Goal: Task Accomplishment & Management: Complete application form

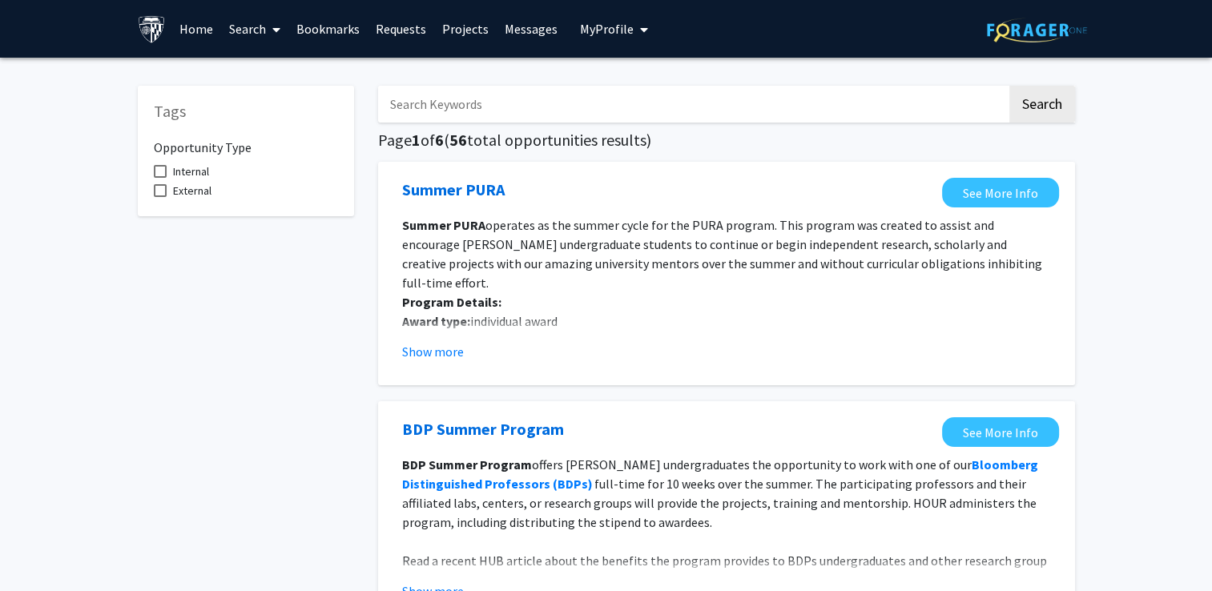
click at [614, 98] on input "Search Keywords" at bounding box center [692, 104] width 629 height 37
click at [508, 30] on link "Messages" at bounding box center [531, 29] width 69 height 56
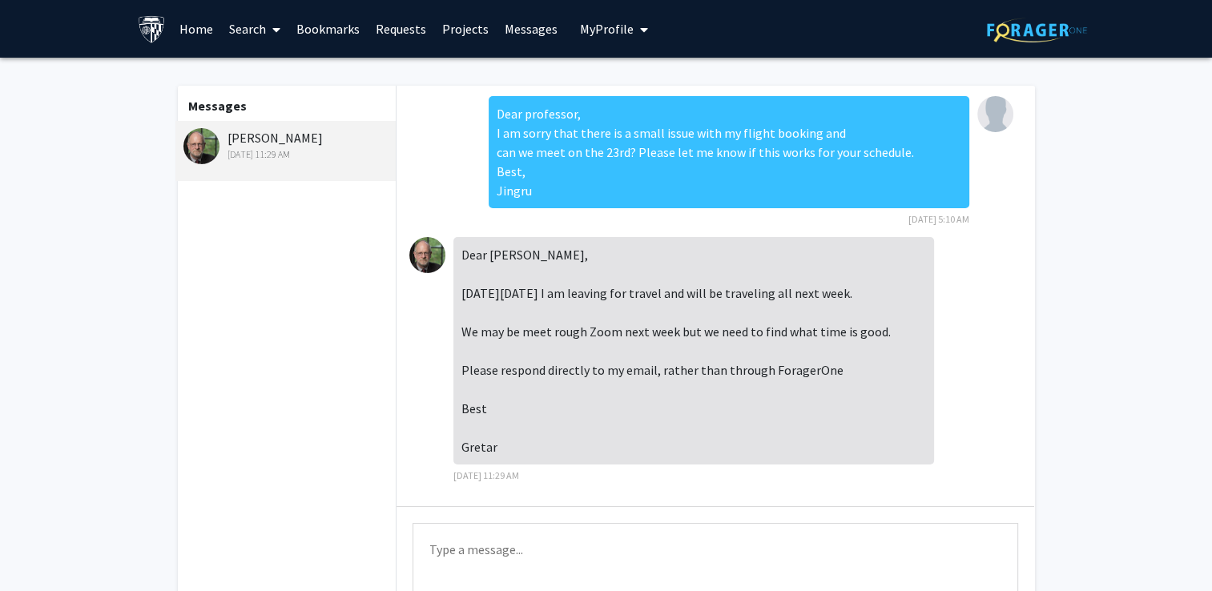
scroll to position [1499, 0]
click at [394, 27] on link "Requests" at bounding box center [401, 29] width 67 height 56
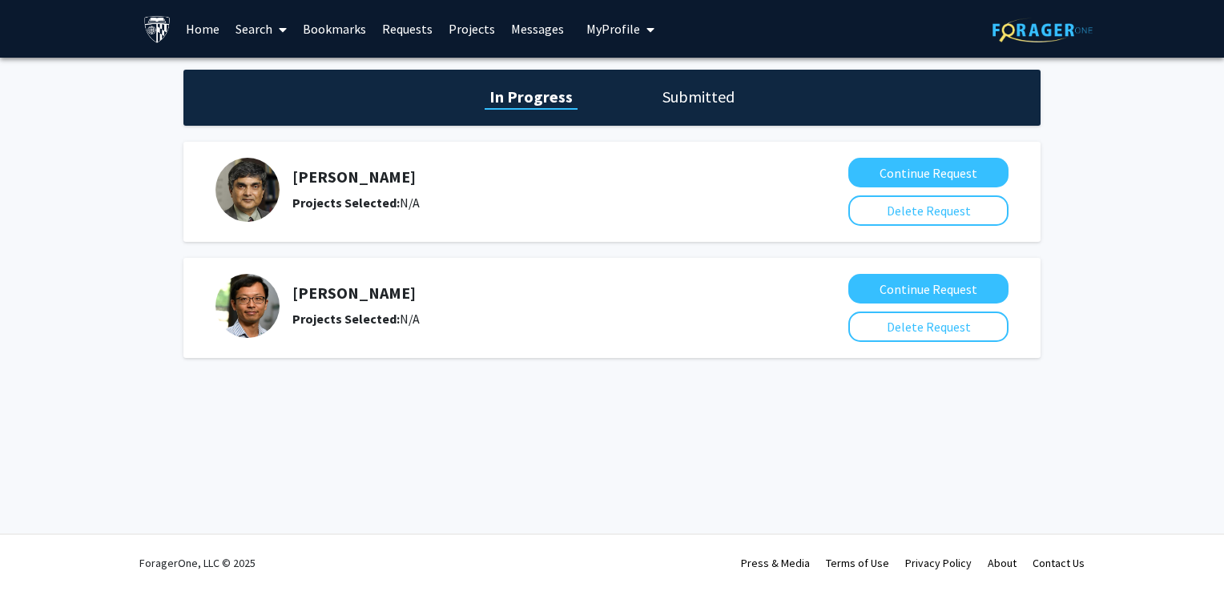
drag, startPoint x: 447, startPoint y: 175, endPoint x: 300, endPoint y: 184, distance: 147.7
click at [300, 184] on h5 "[PERSON_NAME]" at bounding box center [533, 176] width 482 height 19
click at [618, 204] on div "Projects Selected: N/A" at bounding box center [533, 202] width 482 height 19
click at [365, 175] on h5 "[PERSON_NAME]" at bounding box center [533, 176] width 482 height 19
click at [914, 175] on button "Continue Request" at bounding box center [929, 173] width 160 height 30
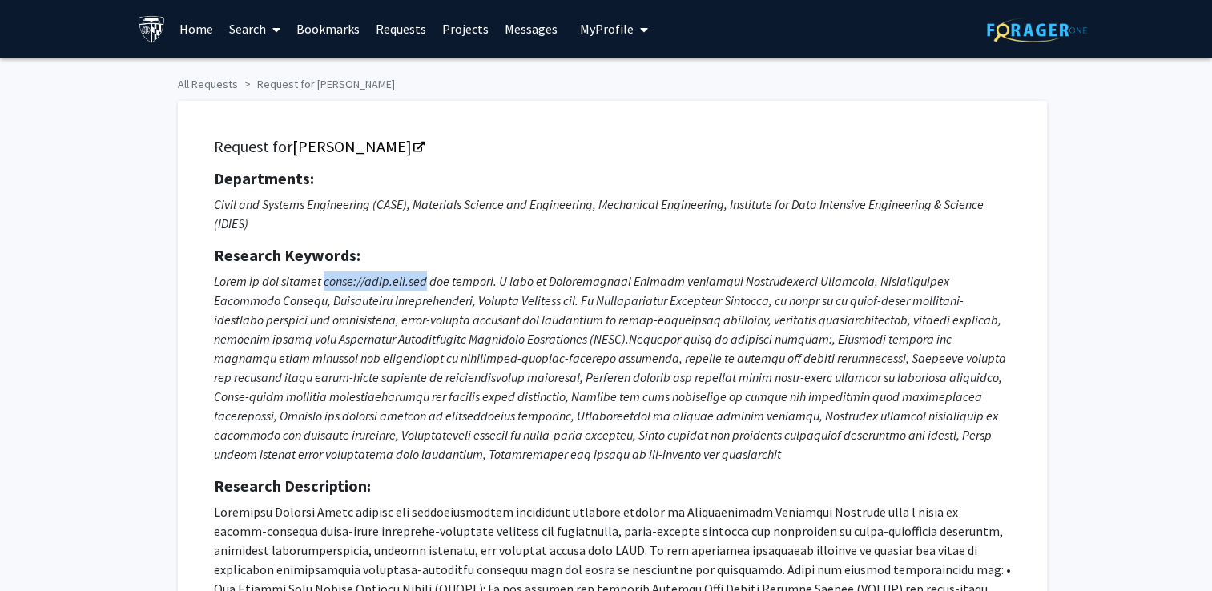
drag, startPoint x: 352, startPoint y: 325, endPoint x: 480, endPoint y: 329, distance: 128.3
click at [480, 329] on icon at bounding box center [610, 367] width 793 height 189
drag, startPoint x: 480, startPoint y: 329, endPoint x: 744, endPoint y: 234, distance: 280.1
click at [744, 232] on icon "Civil and Systems Engineering (CASE), Materials Science and Engineering, Mechan…" at bounding box center [599, 213] width 770 height 35
drag, startPoint x: 744, startPoint y: 234, endPoint x: 625, endPoint y: 267, distance: 123.1
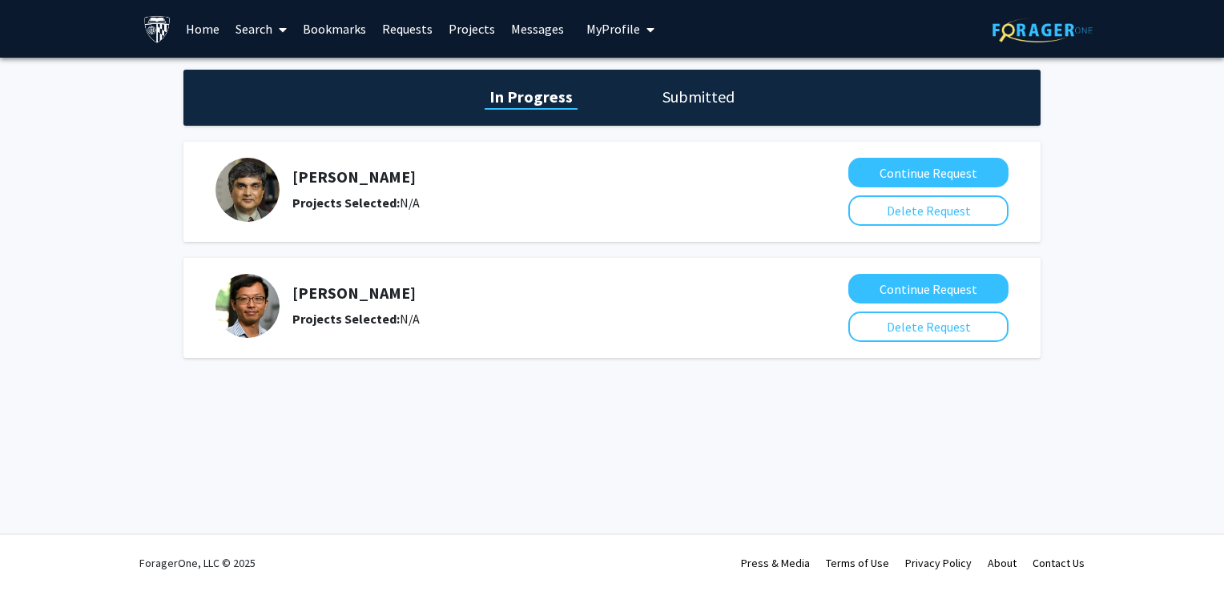
click at [684, 103] on h1 "Submitted" at bounding box center [699, 97] width 82 height 22
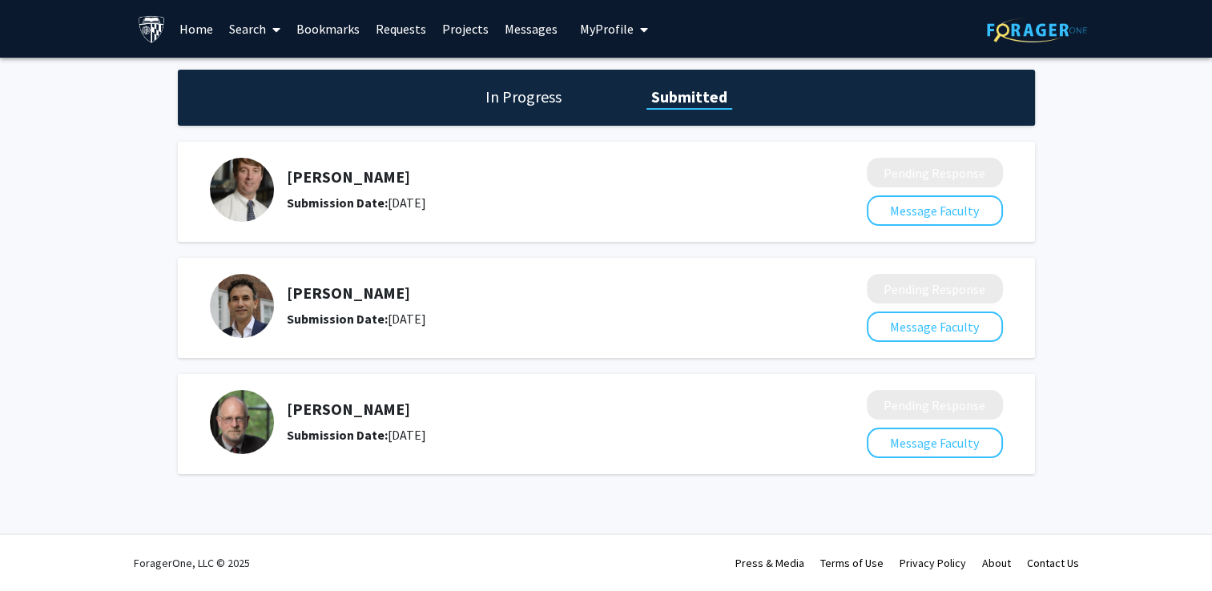
drag, startPoint x: 437, startPoint y: 174, endPoint x: 292, endPoint y: 184, distance: 144.6
click at [292, 184] on h5 "[PERSON_NAME]" at bounding box center [534, 176] width 495 height 19
copy h5 "[PERSON_NAME]"
drag, startPoint x: 389, startPoint y: 329, endPoint x: 289, endPoint y: 335, distance: 99.6
click at [289, 303] on h5 "[PERSON_NAME]" at bounding box center [534, 293] width 495 height 19
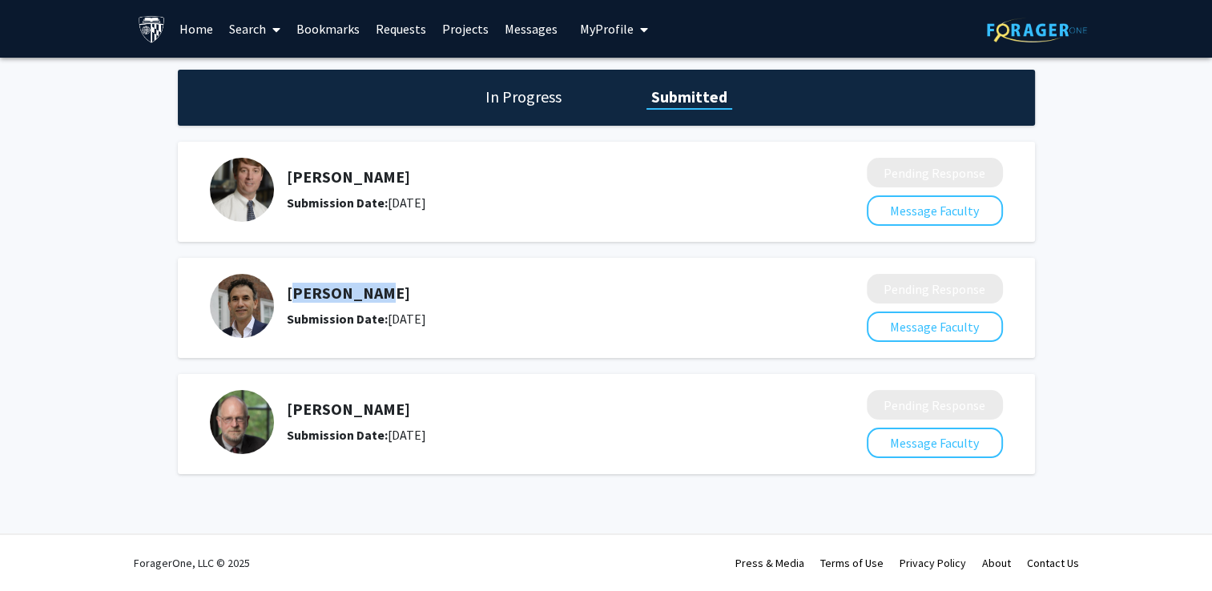
drag, startPoint x: 289, startPoint y: 335, endPoint x: 305, endPoint y: 335, distance: 15.2
copy h5 "[PERSON_NAME]"
click at [590, 299] on div "[PERSON_NAME] Submission Date: [DATE] Pending Response Message Faculty" at bounding box center [606, 308] width 857 height 100
click at [516, 123] on div "In Progress Submitted" at bounding box center [606, 98] width 857 height 56
click at [518, 108] on h1 "In Progress" at bounding box center [524, 97] width 86 height 22
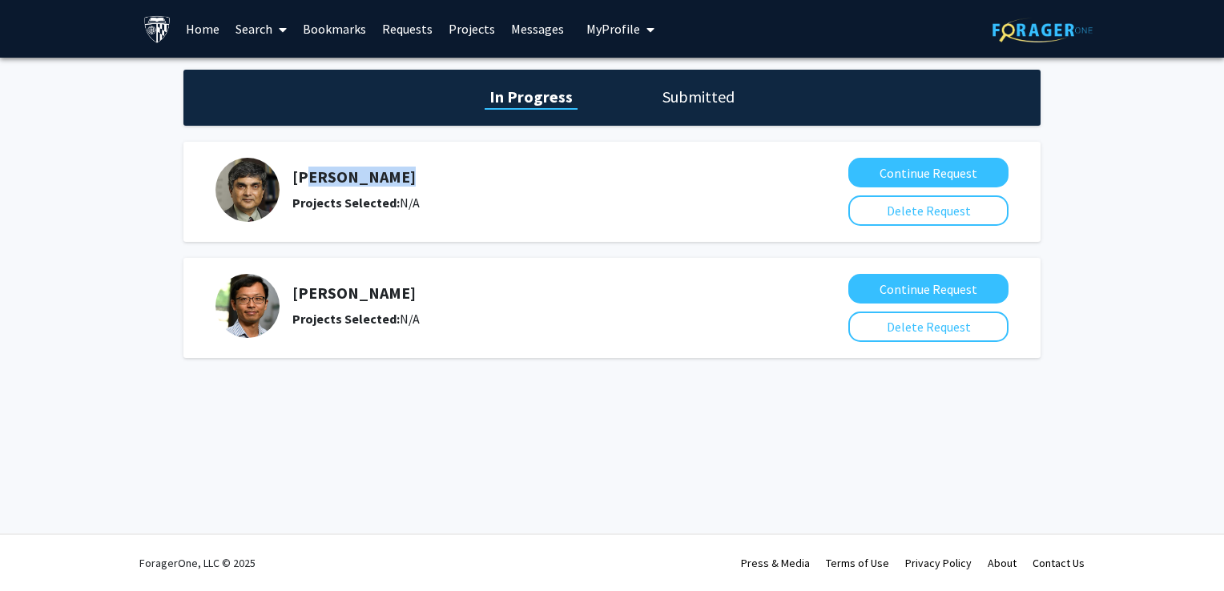
drag, startPoint x: 303, startPoint y: 178, endPoint x: 425, endPoint y: 174, distance: 121.9
click at [425, 174] on h5 "[PERSON_NAME]" at bounding box center [533, 176] width 482 height 19
drag, startPoint x: 425, startPoint y: 174, endPoint x: 465, endPoint y: 188, distance: 42.3
click at [465, 187] on h5 "[PERSON_NAME]" at bounding box center [533, 176] width 482 height 19
drag, startPoint x: 441, startPoint y: 179, endPoint x: 292, endPoint y: 166, distance: 149.6
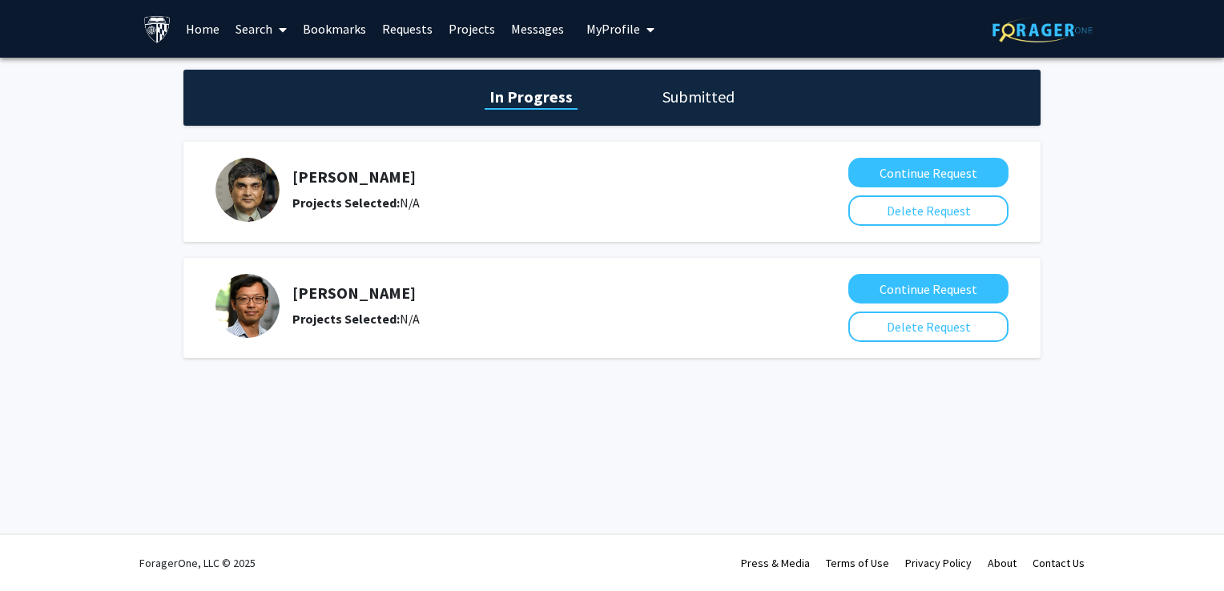
click at [292, 166] on div "[PERSON_NAME] Projects Selected: N/A" at bounding box center [525, 190] width 619 height 64
drag, startPoint x: 292, startPoint y: 166, endPoint x: 326, endPoint y: 172, distance: 35.0
copy h5 "[PERSON_NAME]"
click at [702, 98] on h1 "Submitted" at bounding box center [699, 97] width 82 height 22
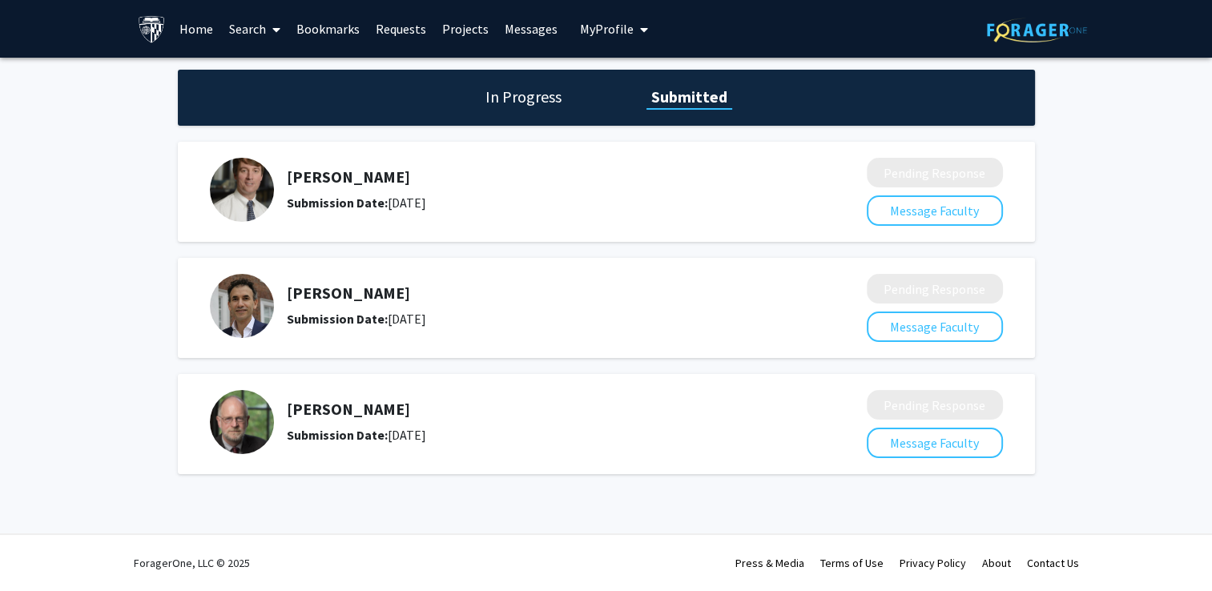
click at [546, 108] on h1 "In Progress" at bounding box center [524, 97] width 86 height 22
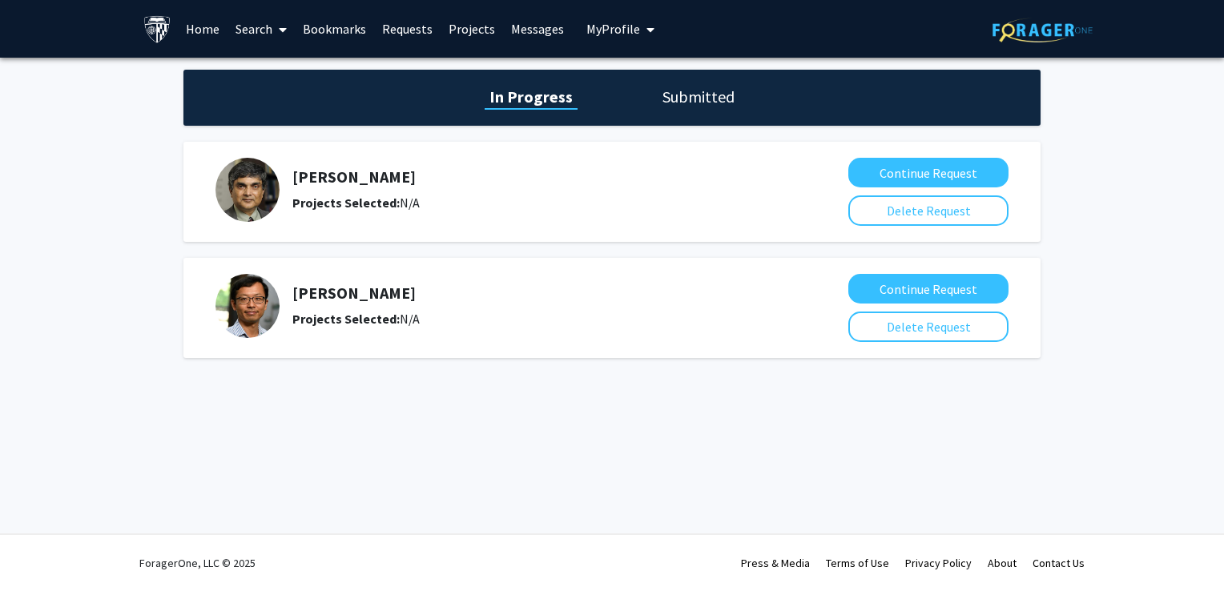
click at [715, 104] on h1 "Submitted" at bounding box center [699, 97] width 82 height 22
